Goal: Task Accomplishment & Management: Manage account settings

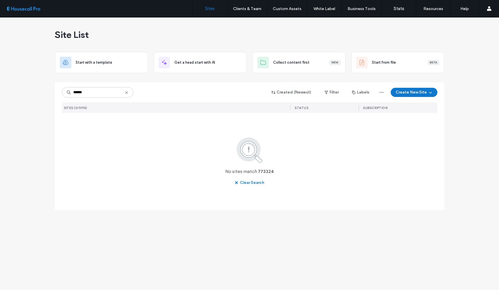
click at [96, 91] on input "******" at bounding box center [98, 92] width 72 height 10
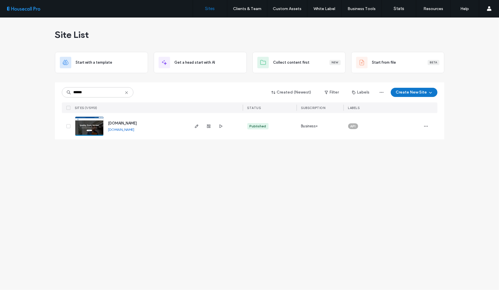
type input "******"
click at [91, 124] on img at bounding box center [89, 136] width 28 height 39
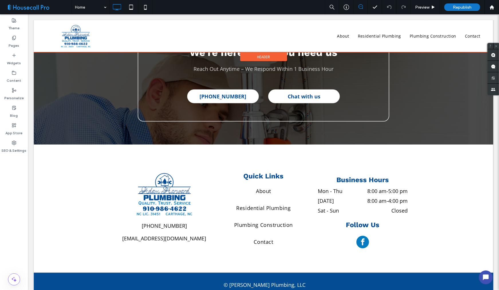
scroll to position [1632, 0]
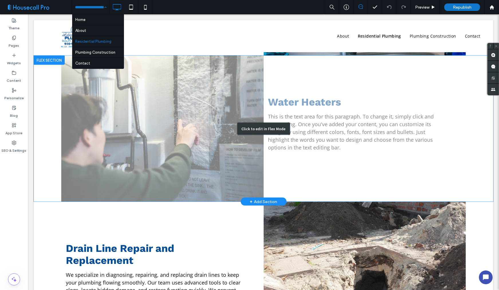
scroll to position [509, 0]
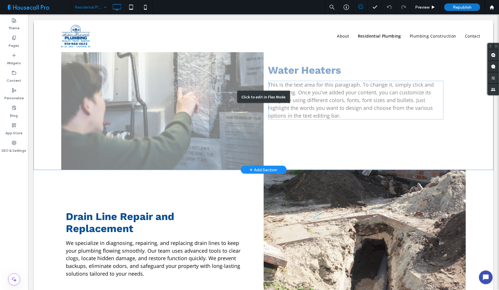
drag, startPoint x: 435, startPoint y: 101, endPoint x: 367, endPoint y: 97, distance: 67.7
click at [435, 101] on div "Click to edit in Flex Mode" at bounding box center [264, 96] width 460 height 146
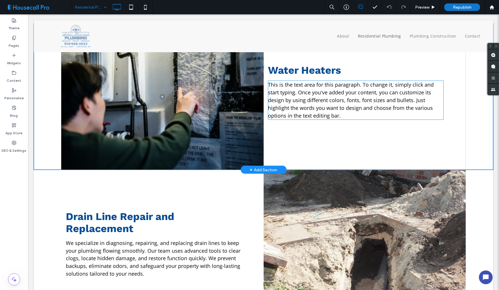
scroll to position [494, 0]
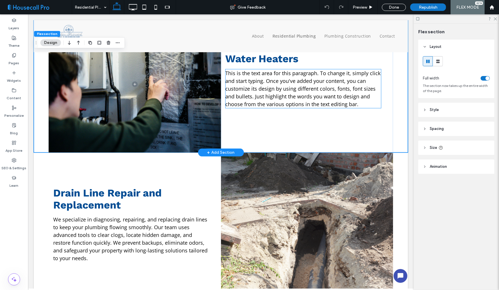
click at [303, 91] on span "This is the text area for this paragraph. To change it, simply click and start …" at bounding box center [302, 88] width 155 height 38
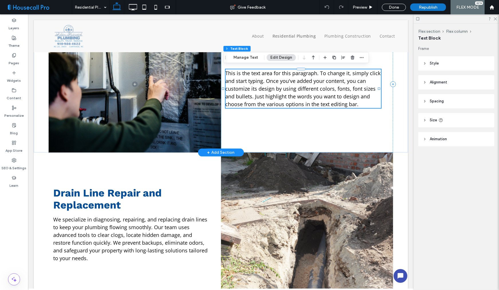
click at [303, 91] on span "This is the text area for this paragraph. To change it, simply click and start …" at bounding box center [302, 88] width 155 height 38
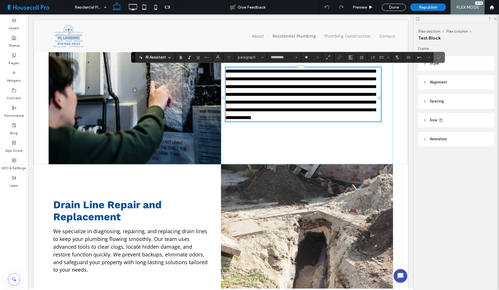
click at [439, 58] on icon "Confirm" at bounding box center [439, 57] width 5 height 5
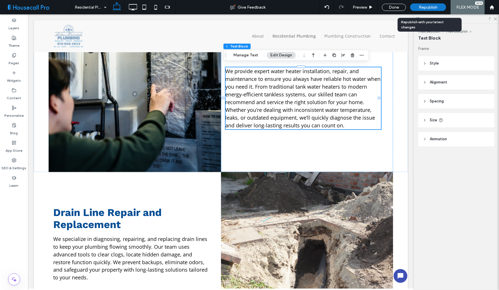
click at [427, 7] on span "Republish" at bounding box center [428, 7] width 19 height 5
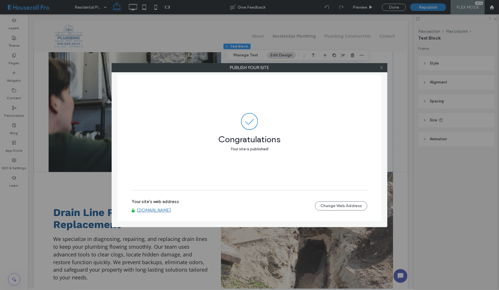
click at [382, 67] on icon at bounding box center [382, 67] width 4 height 4
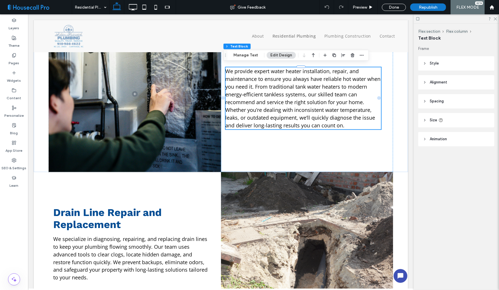
click at [426, 7] on span "Republish" at bounding box center [428, 7] width 19 height 5
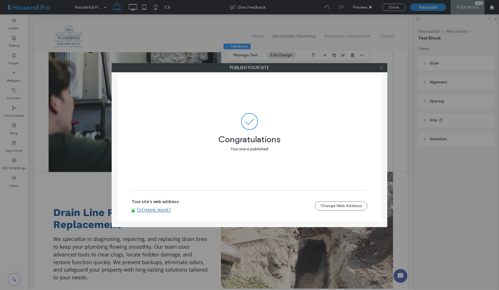
click at [381, 67] on use at bounding box center [381, 67] width 3 height 3
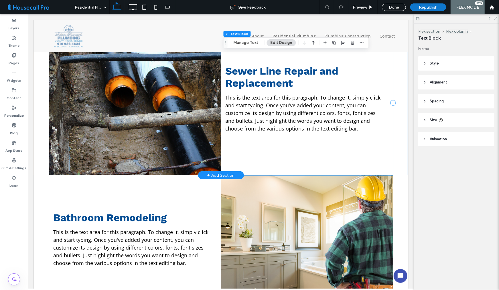
scroll to position [1628, 0]
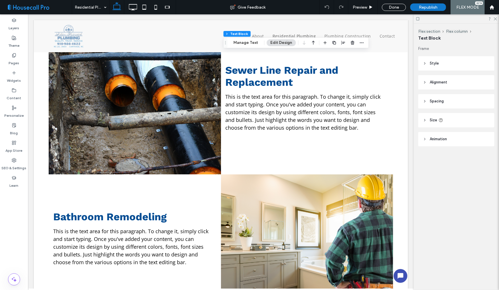
click at [446, 172] on div "Flex section Flex column Text Block Frame Style Color Image Background color Bo…" at bounding box center [456, 156] width 85 height 266
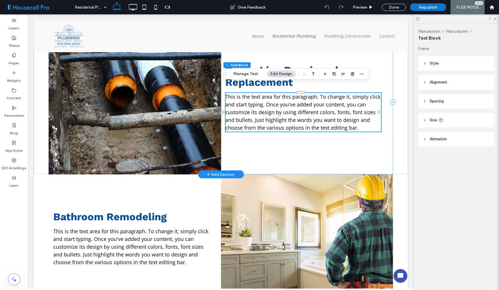
click at [232, 93] on span "This is the text area for this paragraph. To change it, simply click and start …" at bounding box center [302, 112] width 155 height 38
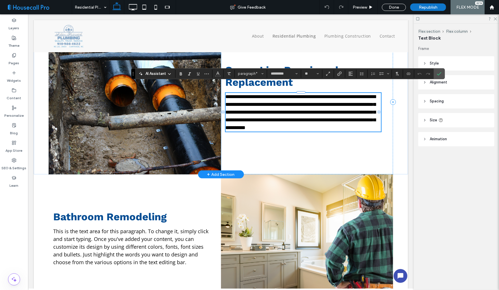
click at [230, 94] on span "**********" at bounding box center [300, 112] width 150 height 36
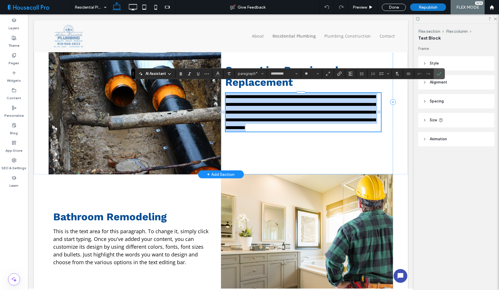
drag, startPoint x: 224, startPoint y: 86, endPoint x: 367, endPoint y: 115, distance: 145.7
click at [367, 115] on p "**********" at bounding box center [303, 112] width 156 height 39
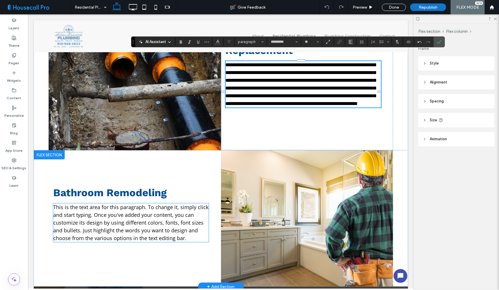
click at [116, 224] on span "This is the text area for this paragraph. To change it, simply click and start …" at bounding box center [130, 222] width 155 height 38
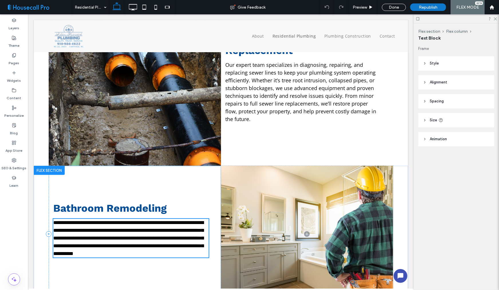
scroll to position [1663, 0]
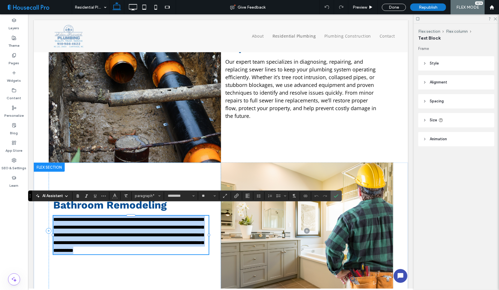
paste div
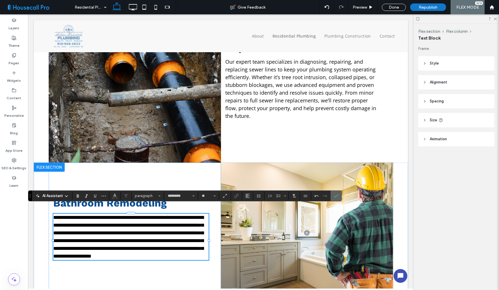
click at [336, 196] on icon "Confirm" at bounding box center [336, 195] width 5 height 5
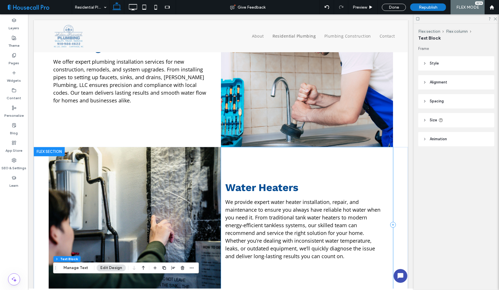
scroll to position [357, 0]
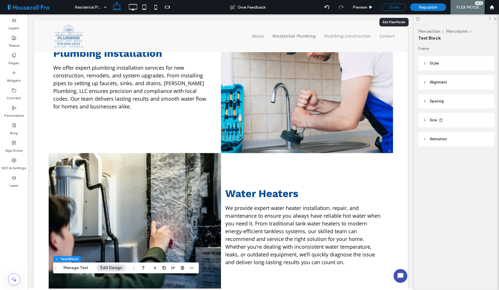
click at [390, 9] on div "Done" at bounding box center [394, 7] width 24 height 7
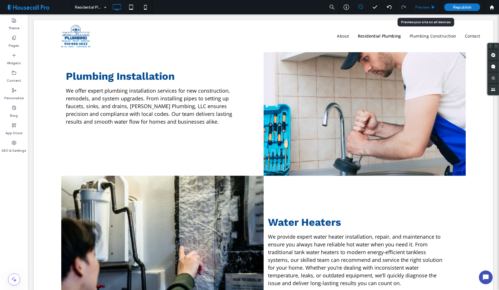
click at [428, 7] on span "Preview" at bounding box center [422, 7] width 14 height 5
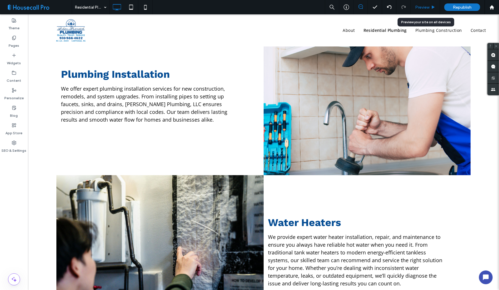
scroll to position [359, 0]
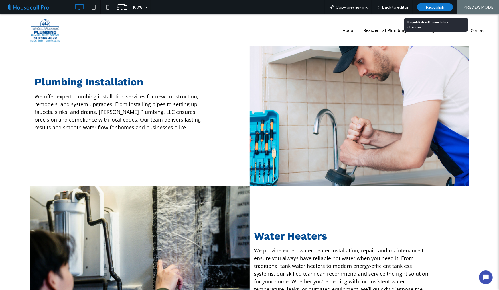
click at [431, 9] on span "Republish" at bounding box center [435, 7] width 19 height 5
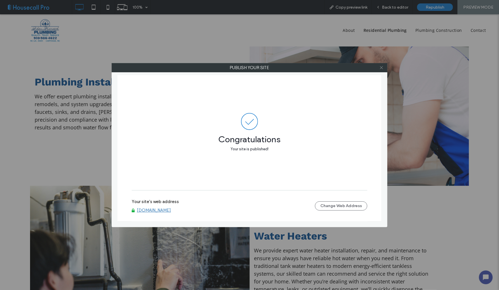
click at [382, 66] on icon at bounding box center [382, 67] width 4 height 4
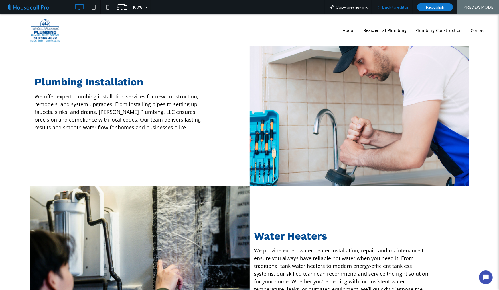
click at [388, 11] on div "Back to editor" at bounding box center [392, 7] width 41 height 14
click at [389, 10] on div "Back to editor" at bounding box center [392, 7] width 41 height 14
click at [393, 5] on span "Back to editor" at bounding box center [395, 7] width 26 height 5
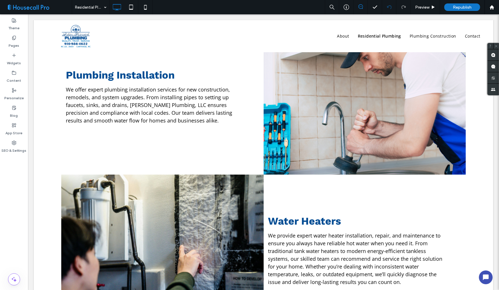
scroll to position [358, 0]
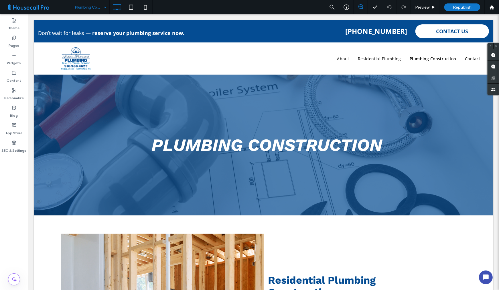
click at [104, 5] on div "Plumbing Construction" at bounding box center [90, 7] width 37 height 14
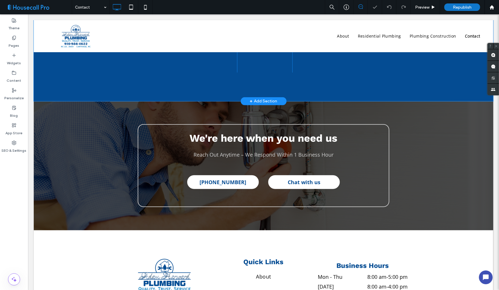
scroll to position [441, 0]
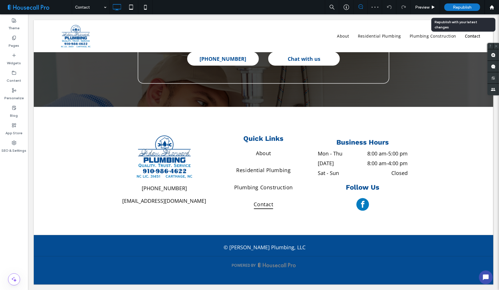
click at [460, 9] on div "Republish" at bounding box center [463, 6] width 36 height 7
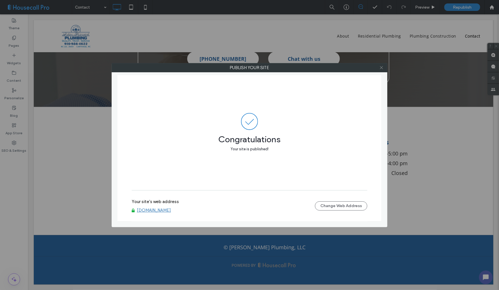
click at [380, 67] on icon at bounding box center [382, 67] width 4 height 4
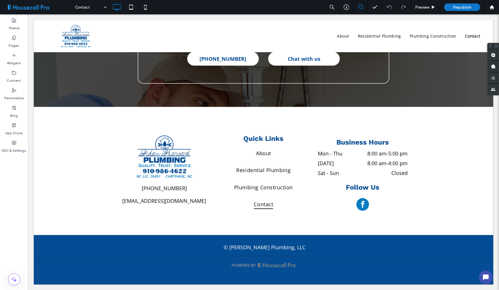
click at [49, 9] on span at bounding box center [38, 6] width 68 height 11
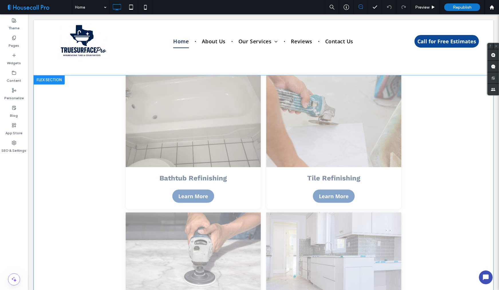
scroll to position [295, 0]
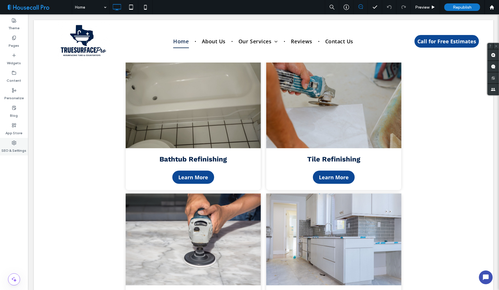
click at [17, 144] on div "SEO & Settings" at bounding box center [14, 146] width 28 height 17
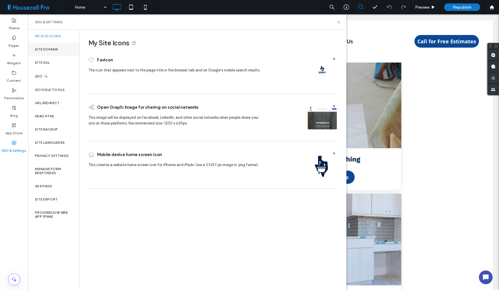
click at [50, 48] on label "Site Domain" at bounding box center [46, 49] width 23 height 4
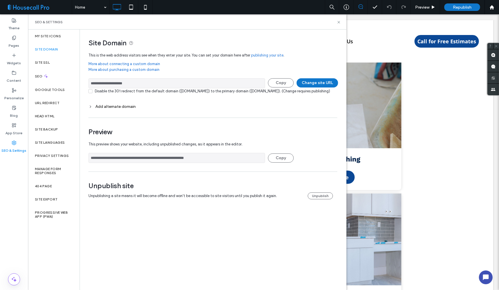
click at [127, 85] on input "**********" at bounding box center [177, 83] width 177 height 10
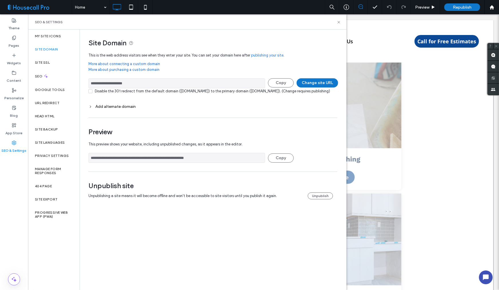
click at [457, 151] on div "Click to edit in Flex Mode" at bounding box center [264, 198] width 460 height 284
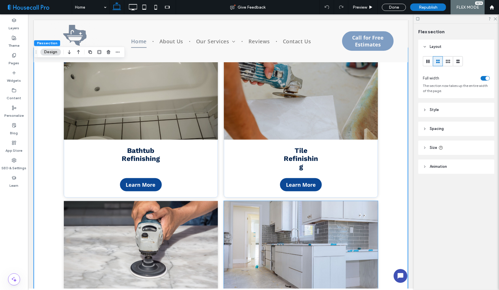
scroll to position [264, 0]
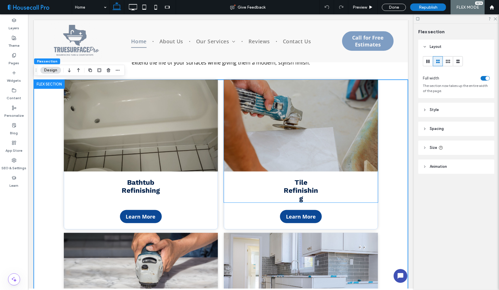
click at [308, 159] on img at bounding box center [301, 125] width 154 height 92
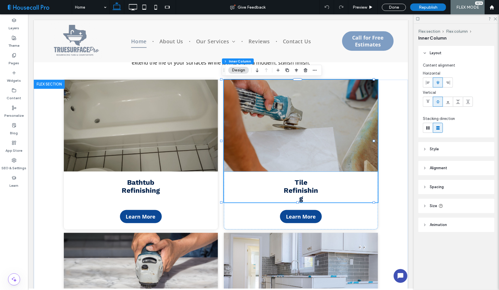
click at [276, 123] on img at bounding box center [301, 125] width 154 height 92
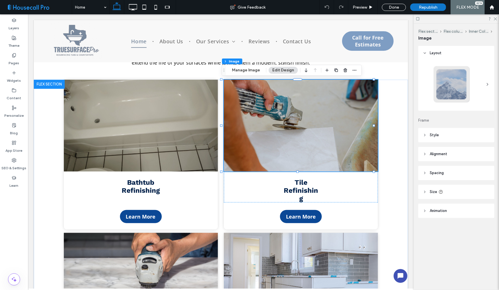
click at [276, 123] on img at bounding box center [301, 125] width 154 height 92
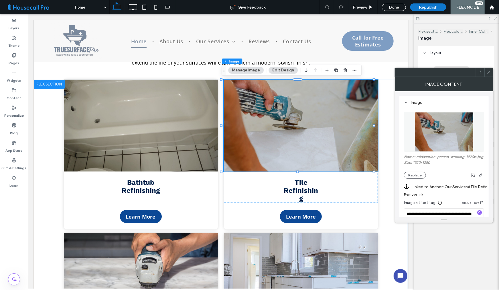
scroll to position [32, 0]
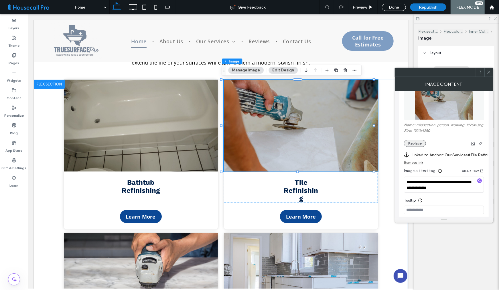
click at [413, 144] on button "Replace" at bounding box center [415, 143] width 22 height 7
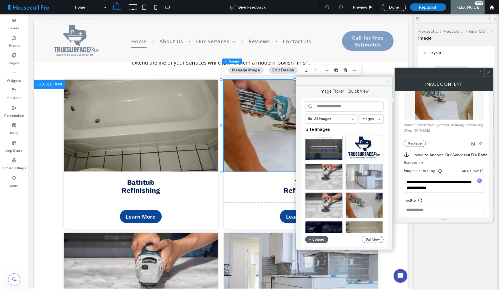
click at [336, 107] on input at bounding box center [344, 106] width 78 height 10
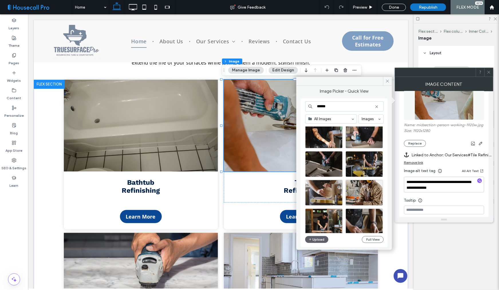
scroll to position [159, 0]
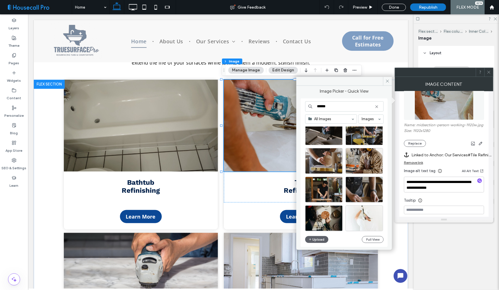
click at [340, 108] on input "******" at bounding box center [344, 106] width 78 height 10
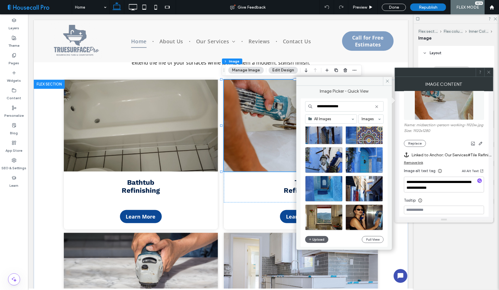
scroll to position [246, 0]
click at [349, 107] on input "**********" at bounding box center [344, 106] width 78 height 10
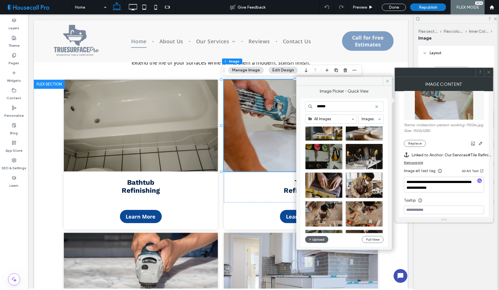
scroll to position [653, 0]
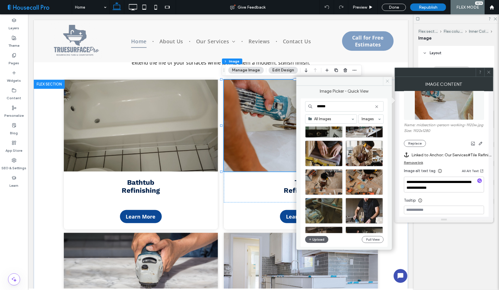
type input "******"
click at [388, 80] on icon at bounding box center [388, 81] width 4 height 4
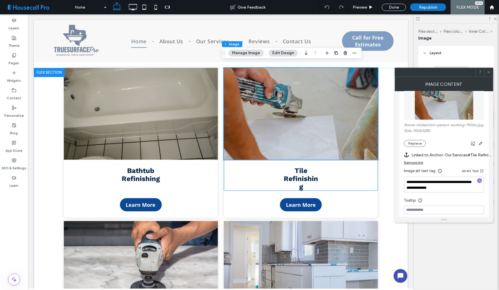
scroll to position [264, 0]
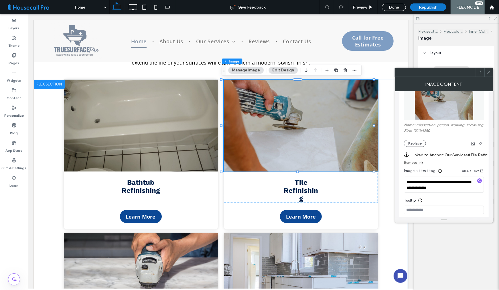
click at [298, 127] on img at bounding box center [301, 125] width 154 height 92
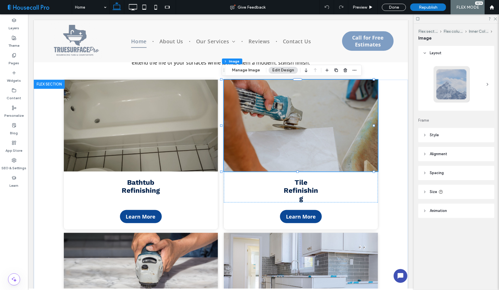
click at [290, 139] on img at bounding box center [301, 125] width 154 height 92
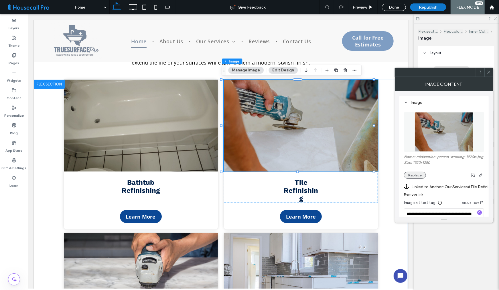
click at [417, 175] on button "Replace" at bounding box center [415, 175] width 22 height 7
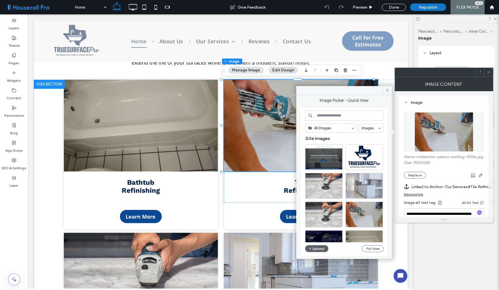
click at [334, 112] on input at bounding box center [344, 115] width 78 height 10
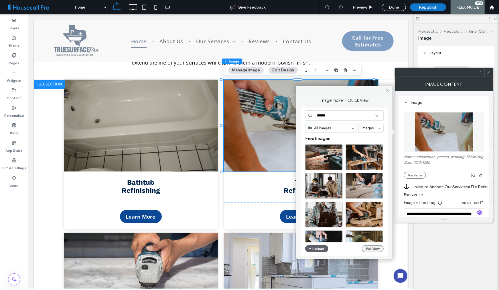
type input "******"
click at [376, 250] on button "Full View" at bounding box center [373, 248] width 22 height 7
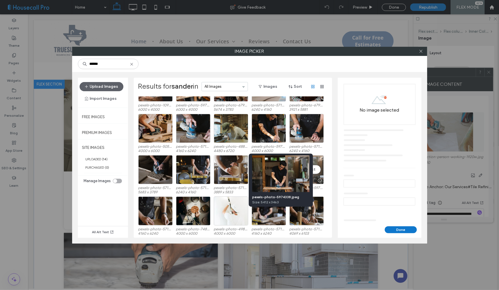
scroll to position [3, 0]
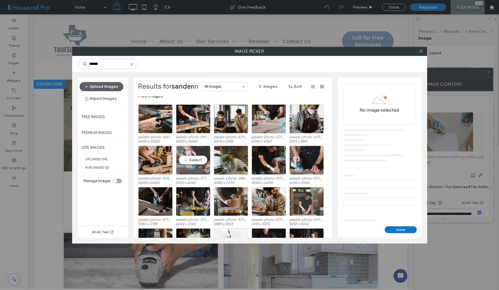
click at [189, 159] on div "Select" at bounding box center [193, 160] width 34 height 29
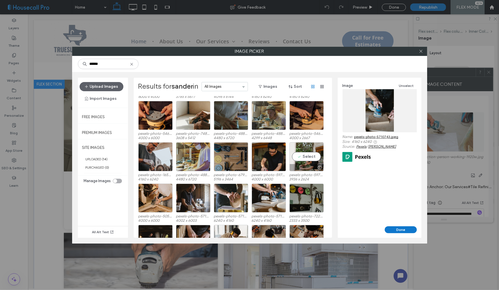
scroll to position [258, 0]
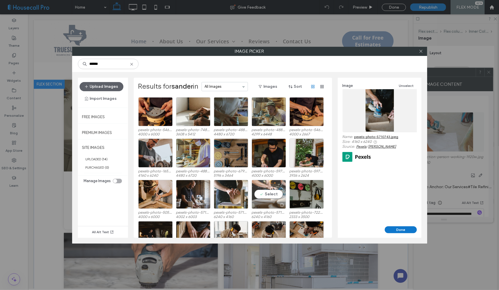
click at [268, 190] on div "Select" at bounding box center [269, 194] width 34 height 29
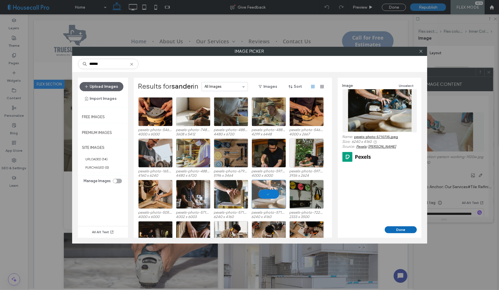
click at [397, 228] on button "Done" at bounding box center [401, 229] width 32 height 7
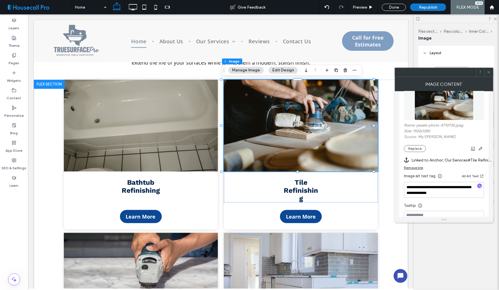
scroll to position [32, 0]
click at [479, 186] on icon "button" at bounding box center [480, 185] width 4 height 4
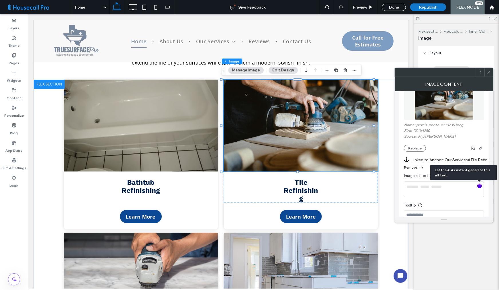
type textarea "**********"
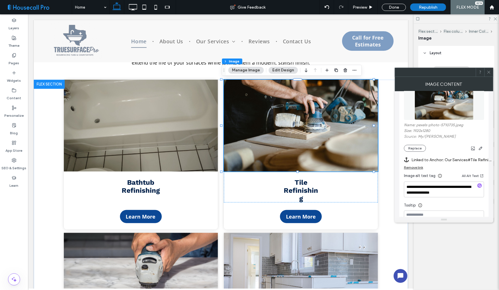
click at [489, 71] on icon at bounding box center [489, 72] width 4 height 4
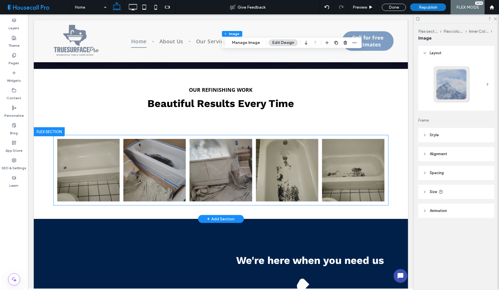
scroll to position [932, 0]
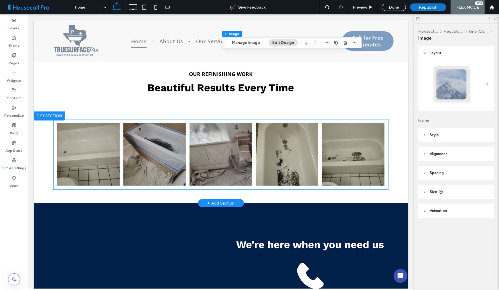
click at [261, 163] on link at bounding box center [287, 154] width 66 height 66
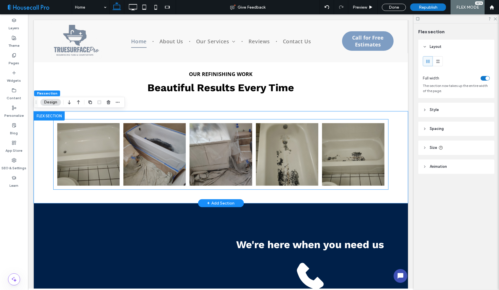
click at [208, 159] on link at bounding box center [221, 154] width 66 height 66
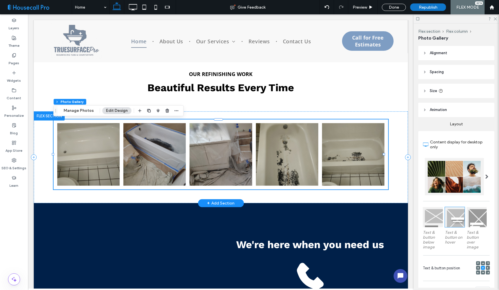
click at [208, 159] on link at bounding box center [221, 154] width 66 height 66
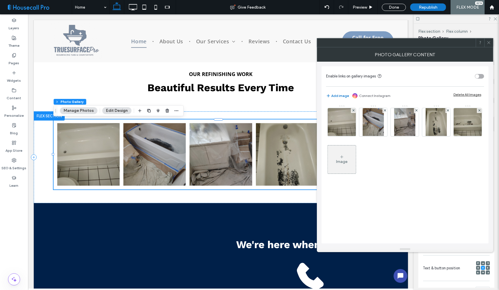
click at [356, 156] on div "Image" at bounding box center [342, 159] width 28 height 27
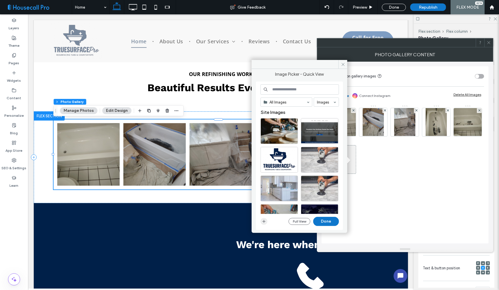
click at [264, 221] on use "button" at bounding box center [264, 221] width 3 height 3
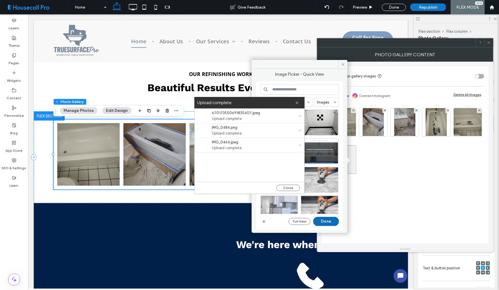
click at [324, 220] on button "Done" at bounding box center [326, 221] width 26 height 9
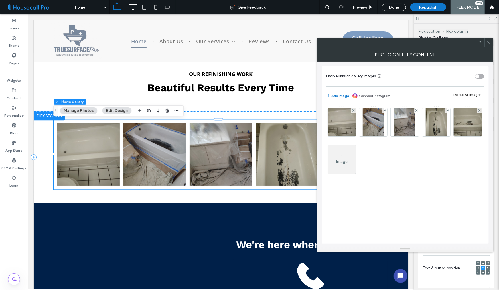
click at [348, 161] on div "Image" at bounding box center [341, 161] width 11 height 5
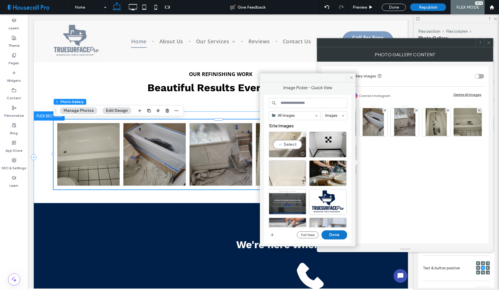
click at [279, 146] on div "Select" at bounding box center [288, 144] width 38 height 26
click at [327, 143] on div "Select" at bounding box center [328, 144] width 38 height 26
click at [290, 173] on div at bounding box center [288, 173] width 38 height 26
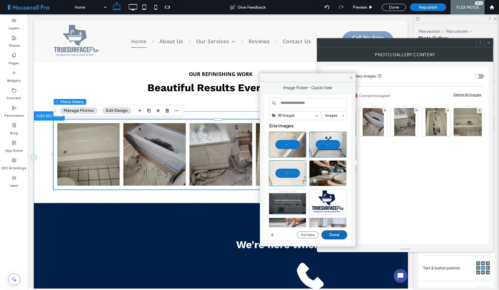
click at [335, 236] on button "Done" at bounding box center [335, 234] width 26 height 9
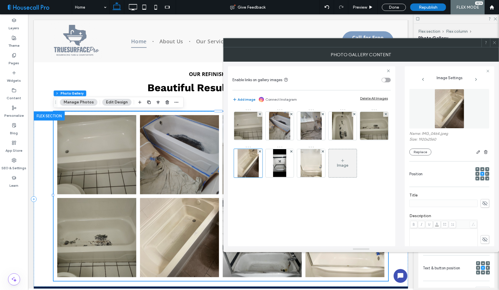
click at [496, 42] on icon at bounding box center [495, 42] width 4 height 4
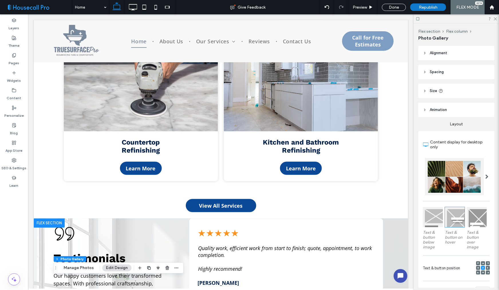
scroll to position [454, 0]
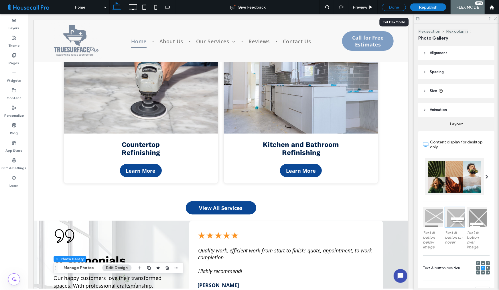
click at [386, 5] on div "Done" at bounding box center [394, 7] width 24 height 7
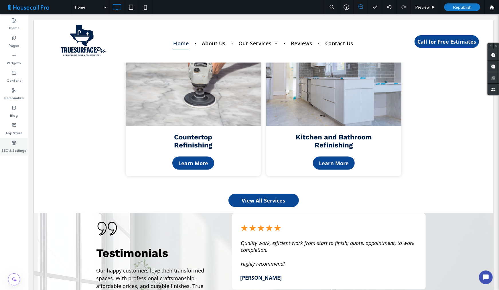
click at [16, 144] on icon at bounding box center [14, 142] width 5 height 5
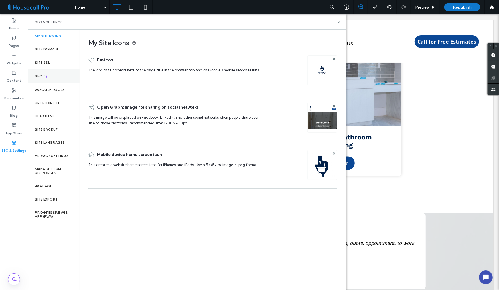
click at [46, 74] on icon at bounding box center [46, 76] width 5 height 5
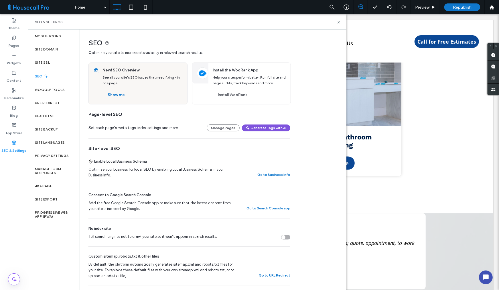
click at [256, 128] on button "Generate Tags with AI" at bounding box center [266, 127] width 48 height 7
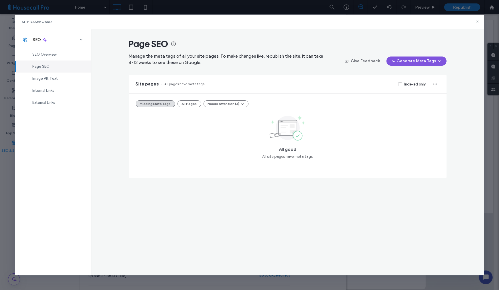
click at [427, 63] on button "Generate Meta Tags" at bounding box center [417, 60] width 60 height 9
click at [426, 77] on span "Generate Tags for All Pages" at bounding box center [418, 76] width 48 height 6
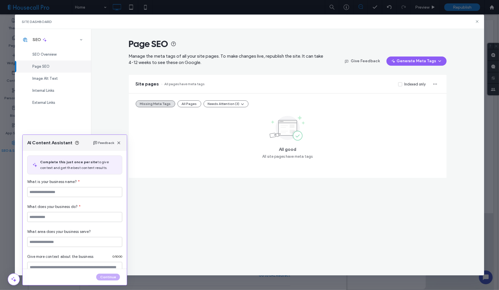
type input "**********"
click at [179, 151] on div "All good All site pages have meta tags" at bounding box center [288, 136] width 304 height 45
click at [381, 97] on div "Missing Meta Tags All Pages Needs Attention (3) All good All site pages have me…" at bounding box center [288, 135] width 318 height 84
click at [169, 129] on div "All good All site pages have meta tags" at bounding box center [288, 136] width 304 height 45
click at [47, 78] on span "Image Alt Text" at bounding box center [44, 78] width 25 height 4
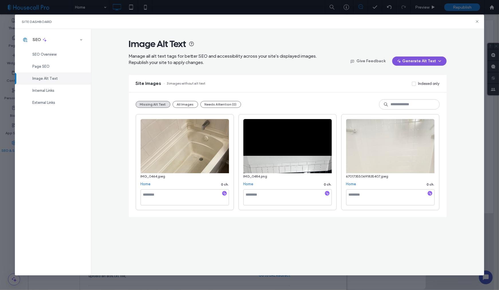
click at [420, 62] on button "Generate Alt Text" at bounding box center [419, 60] width 54 height 9
click at [417, 77] on span "Generate Missing Alt Text Only" at bounding box center [414, 76] width 52 height 6
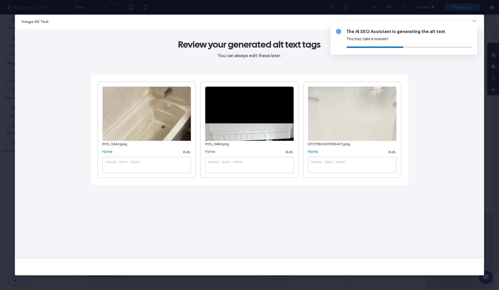
type textarea "**********"
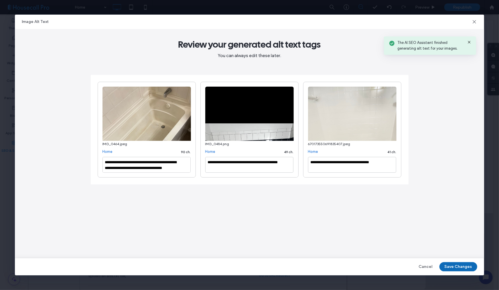
click at [469, 267] on button "Save Changes" at bounding box center [459, 266] width 38 height 9
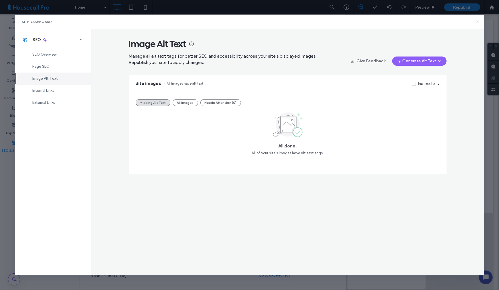
drag, startPoint x: 479, startPoint y: 21, endPoint x: 451, endPoint y: 8, distance: 30.9
click at [479, 21] on icon at bounding box center [477, 21] width 5 height 5
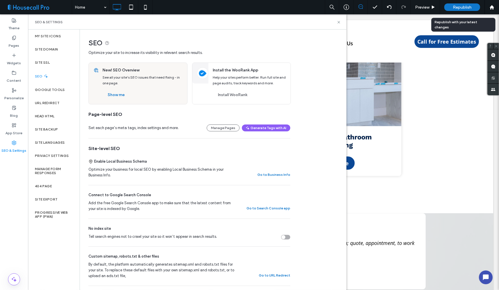
click at [465, 11] on div "Republish" at bounding box center [463, 6] width 36 height 7
